Goal: Information Seeking & Learning: Understand process/instructions

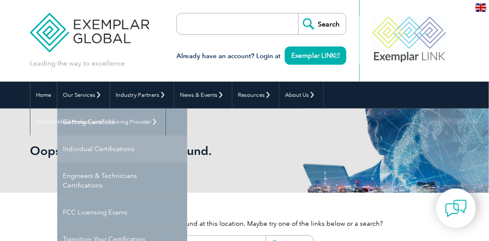
click at [90, 150] on link "Individual Certifications" at bounding box center [122, 148] width 130 height 27
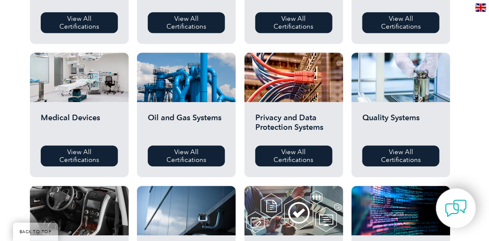
scroll to position [536, 0]
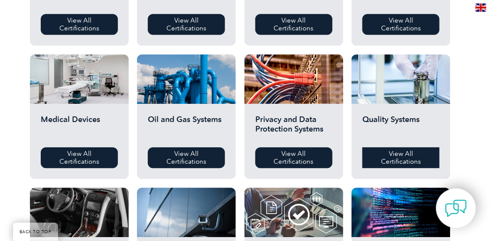
click at [393, 153] on link "View All Certifications" at bounding box center [401, 157] width 77 height 21
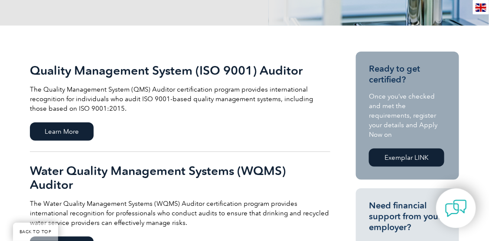
scroll to position [170, 0]
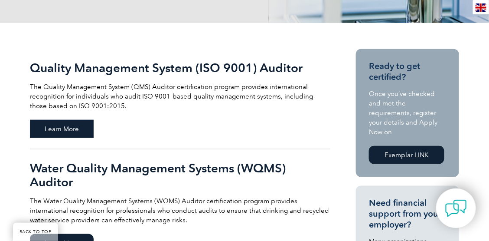
click at [75, 130] on span "Learn More" at bounding box center [62, 129] width 64 height 18
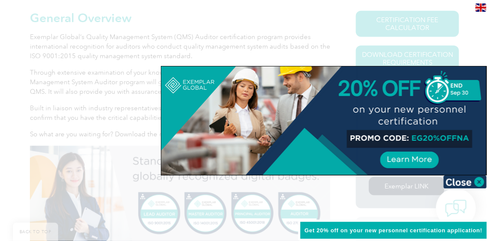
scroll to position [215, 0]
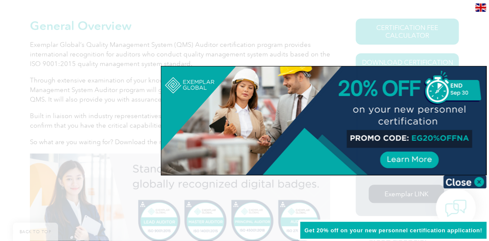
click at [467, 137] on div at bounding box center [323, 120] width 325 height 108
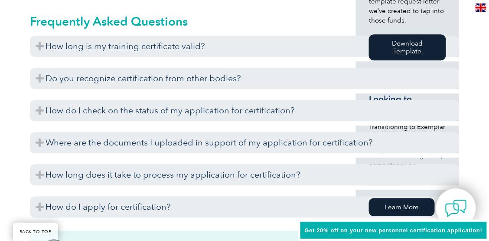
scroll to position [540, 0]
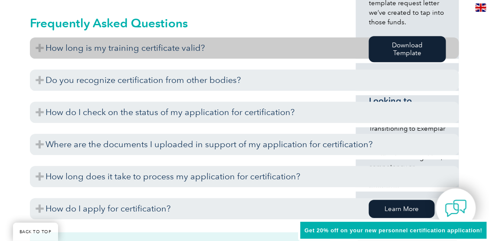
click at [40, 48] on h3 "How long is my training certificate valid?" at bounding box center [244, 47] width 429 height 21
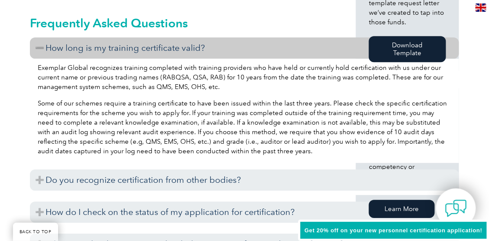
click at [40, 48] on h3 "How long is my training certificate valid?" at bounding box center [244, 47] width 429 height 21
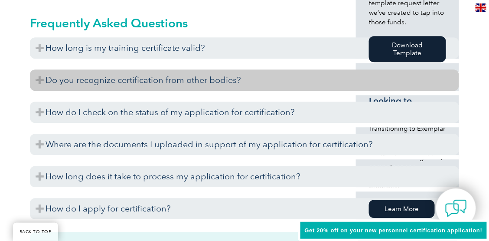
click at [39, 81] on h3 "Do you recognize certification from other bodies?" at bounding box center [244, 79] width 429 height 21
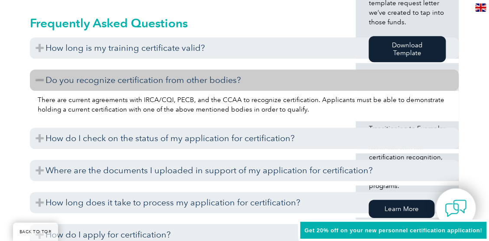
click at [39, 81] on h3 "Do you recognize certification from other bodies?" at bounding box center [244, 79] width 429 height 21
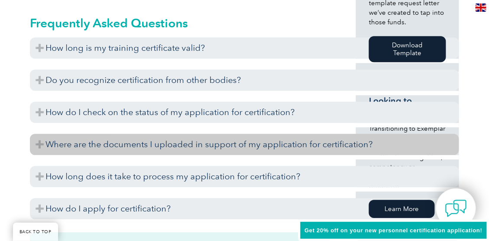
click at [36, 141] on h3 "Where are the documents I uploaded in support of my application for certificati…" at bounding box center [244, 144] width 429 height 21
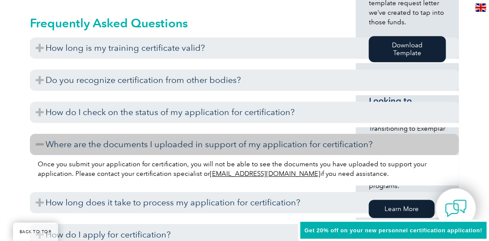
click at [36, 141] on h3 "Where are the documents I uploaded in support of my application for certificati…" at bounding box center [244, 144] width 429 height 21
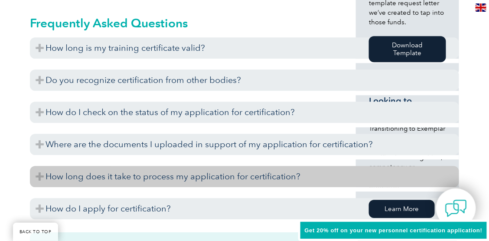
click at [39, 175] on h3 "How long does it take to process my application for certification?" at bounding box center [244, 176] width 429 height 21
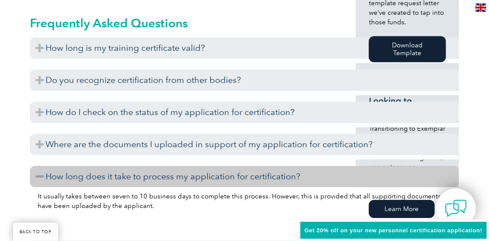
click at [39, 175] on h3 "How long does it take to process my application for certification?" at bounding box center [244, 176] width 429 height 21
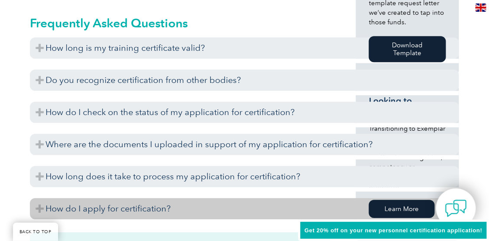
click at [40, 207] on h3 "How do I apply for certification?" at bounding box center [244, 208] width 429 height 21
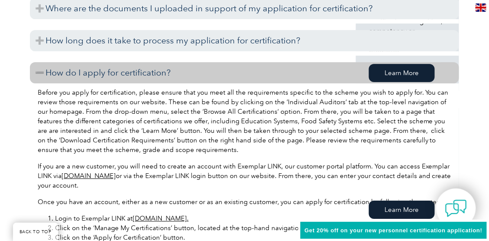
scroll to position [673, 0]
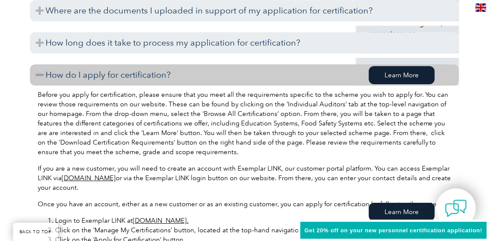
click at [43, 72] on h3 "How do I apply for certification?" at bounding box center [244, 74] width 429 height 21
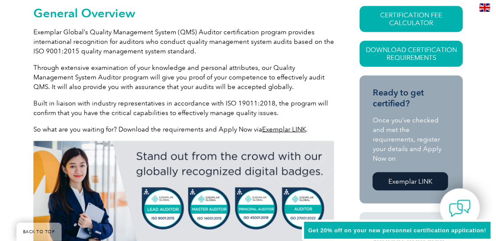
scroll to position [229, 0]
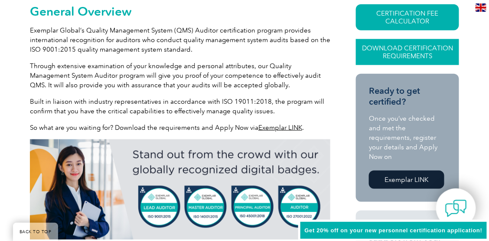
click at [405, 50] on link "Download Certification Requirements" at bounding box center [407, 52] width 103 height 26
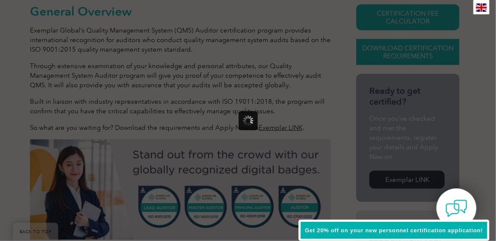
scroll to position [0, 0]
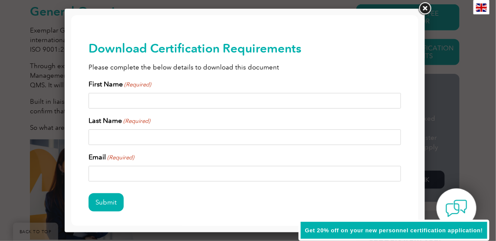
click at [190, 97] on input "First Name (Required)" at bounding box center [244, 100] width 312 height 16
type input "Amit"
type input "[PERSON_NAME]"
type input "[EMAIL_ADDRESS][DOMAIN_NAME]"
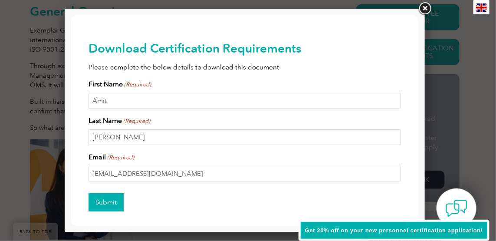
click at [105, 199] on input "Submit" at bounding box center [105, 202] width 35 height 18
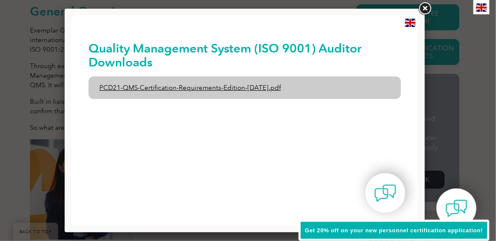
click at [213, 86] on link "PCD21-QMS-Certification-Requirements-Edition-[DATE].pdf" at bounding box center [244, 87] width 312 height 23
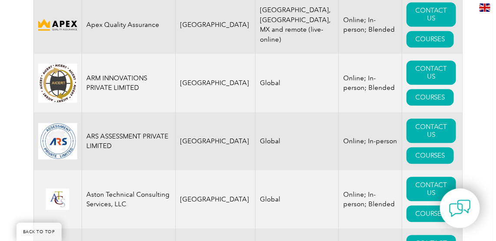
scroll to position [1308, 0]
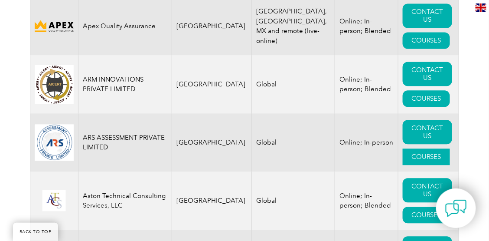
click at [421, 148] on link "COURSES" at bounding box center [426, 156] width 47 height 16
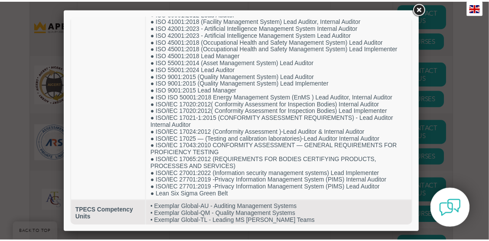
scroll to position [340, 0]
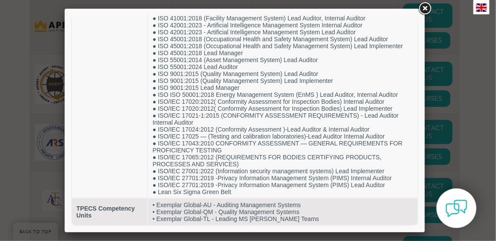
click at [425, 10] on link at bounding box center [425, 9] width 16 height 16
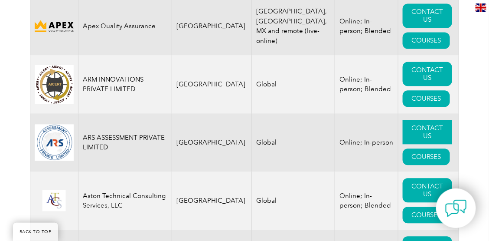
click at [422, 120] on link "CONTACT US" at bounding box center [427, 132] width 49 height 24
